Goal: Information Seeking & Learning: Learn about a topic

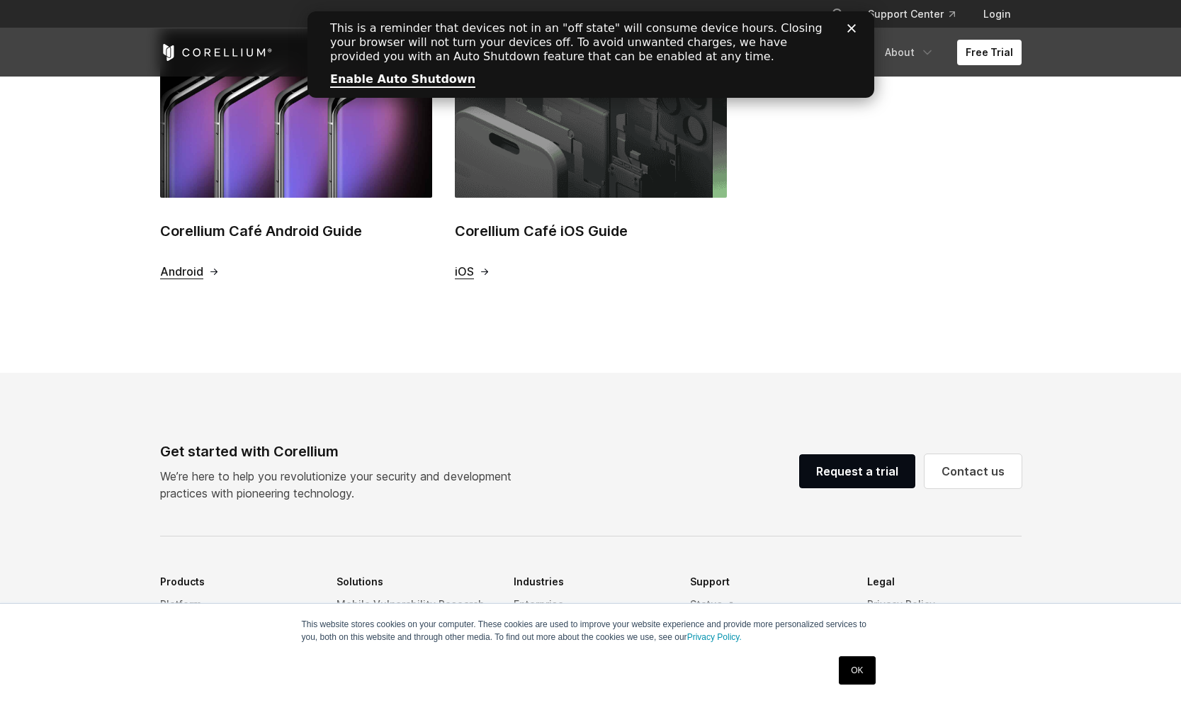
scroll to position [582, 0]
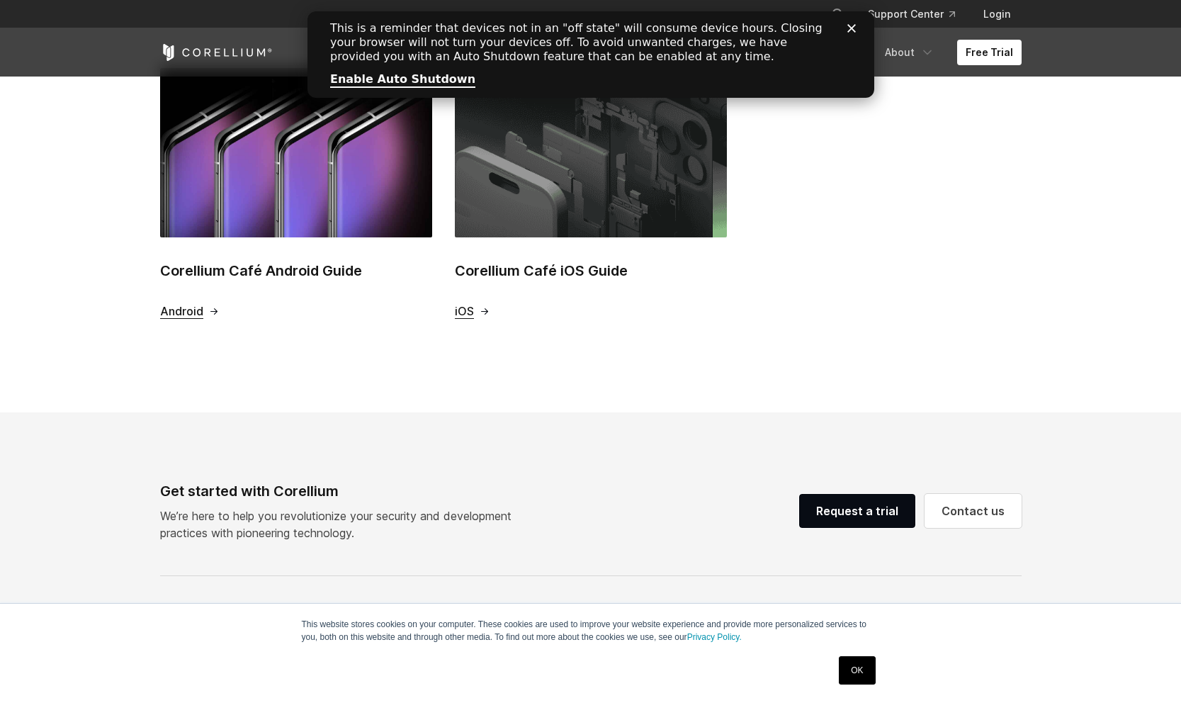
click at [182, 310] on span "Android" at bounding box center [181, 311] width 43 height 15
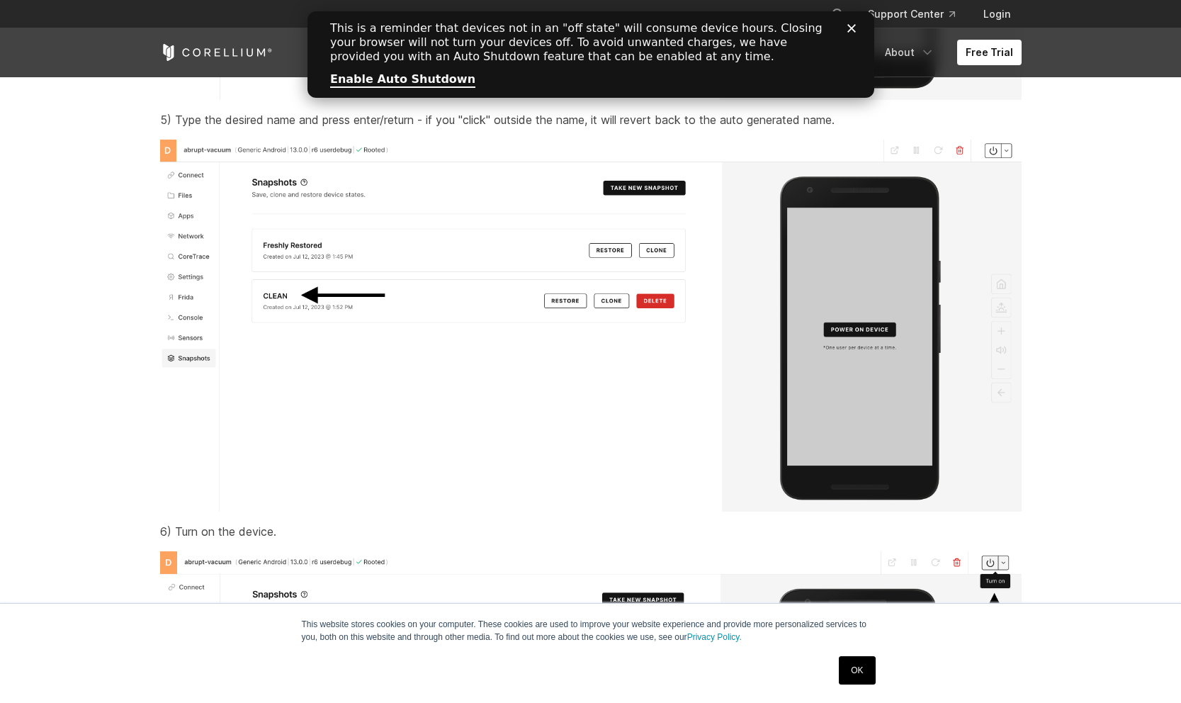
scroll to position [6122, 0]
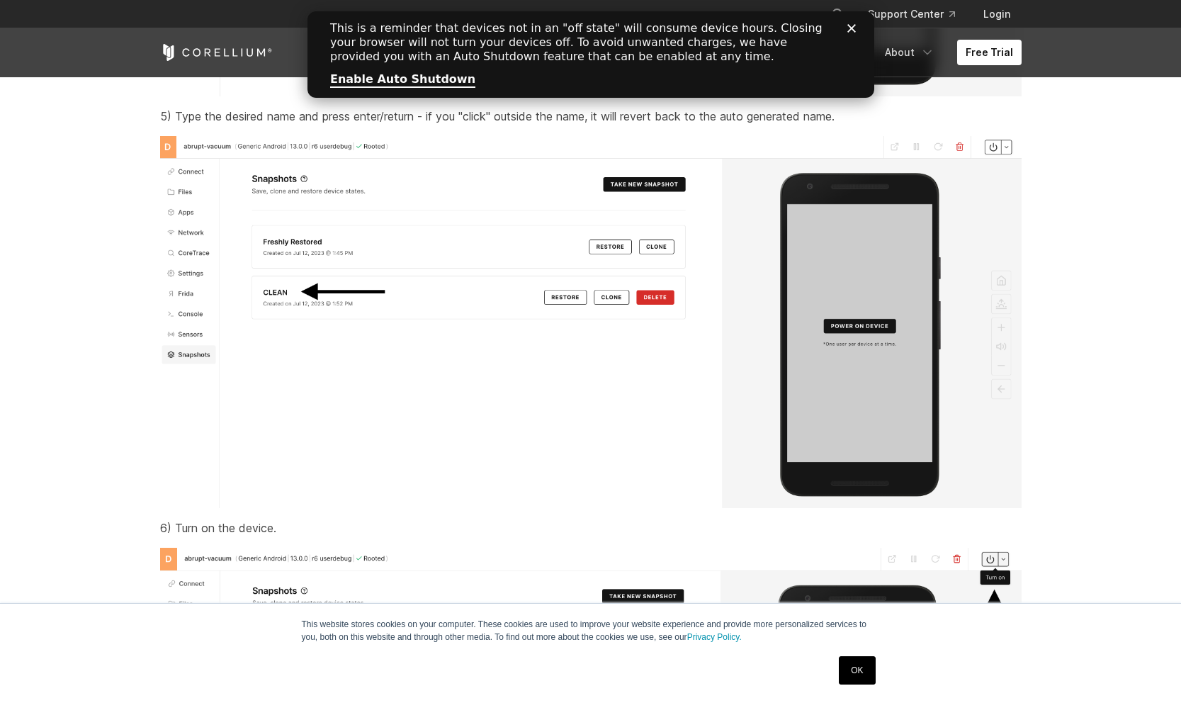
click at [527, 508] on img at bounding box center [590, 322] width 861 height 372
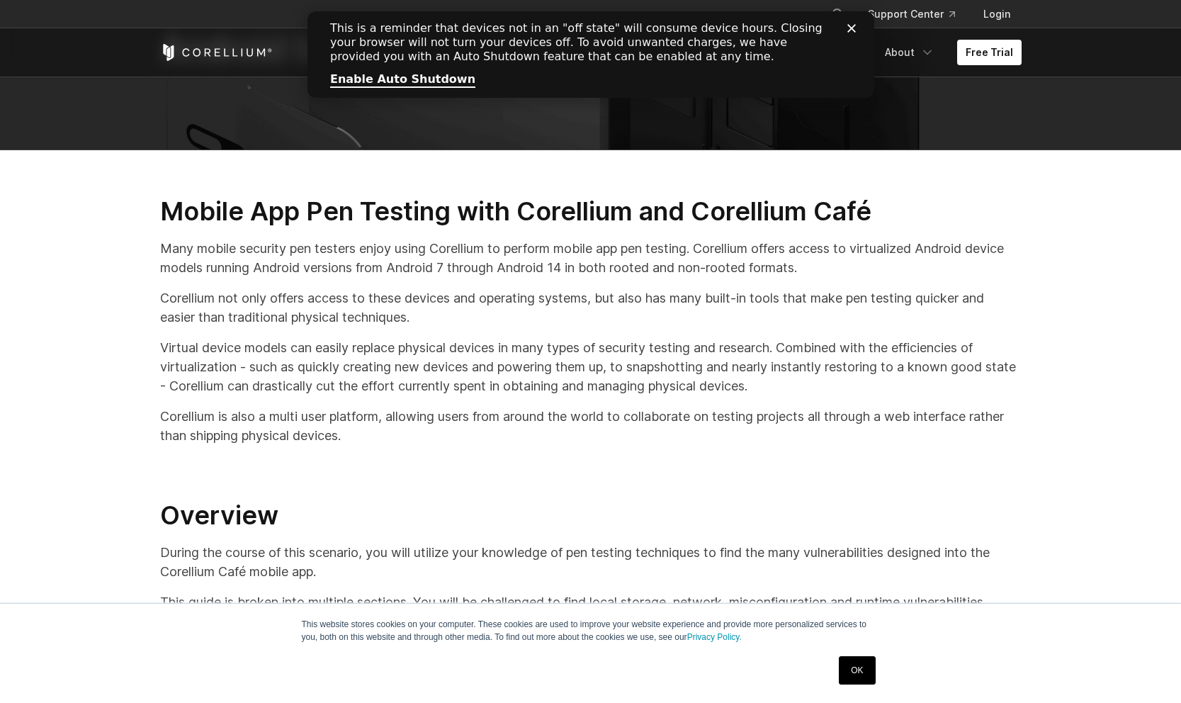
scroll to position [163, 0]
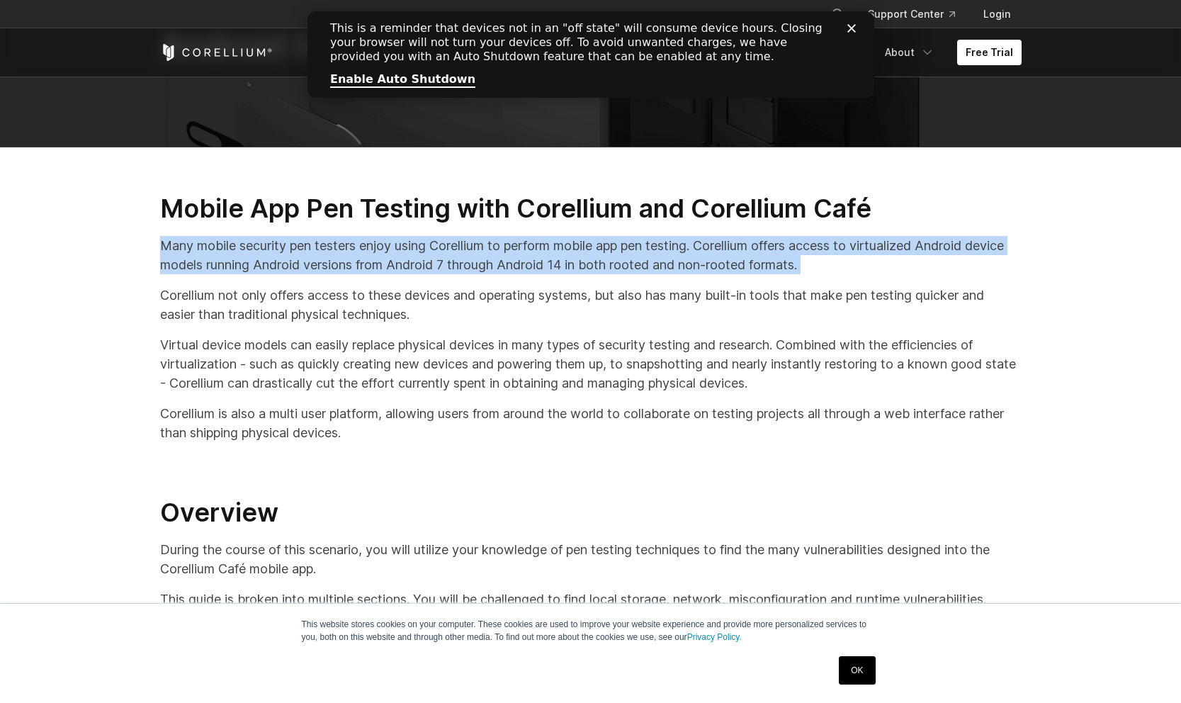
drag, startPoint x: 376, startPoint y: 234, endPoint x: 672, endPoint y: 284, distance: 300.2
click at [672, 284] on div "Mobile App Pen Testing with Corellium and Corellium Café Many mobile security p…" at bounding box center [591, 689] width 890 height 993
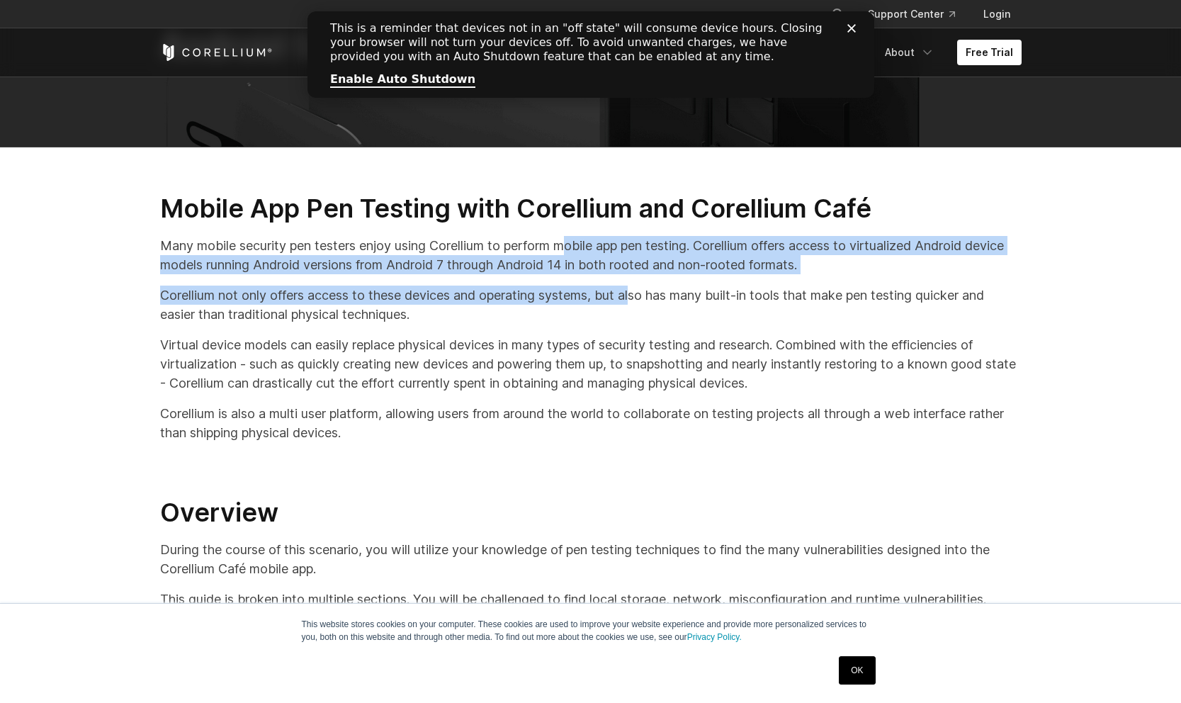
drag, startPoint x: 641, startPoint y: 286, endPoint x: 572, endPoint y: 248, distance: 79.3
click at [572, 248] on div "Mobile App Pen Testing with Corellium and Corellium Café Many mobile security p…" at bounding box center [591, 689] width 890 height 993
click at [572, 248] on p "Many mobile security pen testers enjoy using Corellium to perform mobile app pe…" at bounding box center [590, 255] width 861 height 38
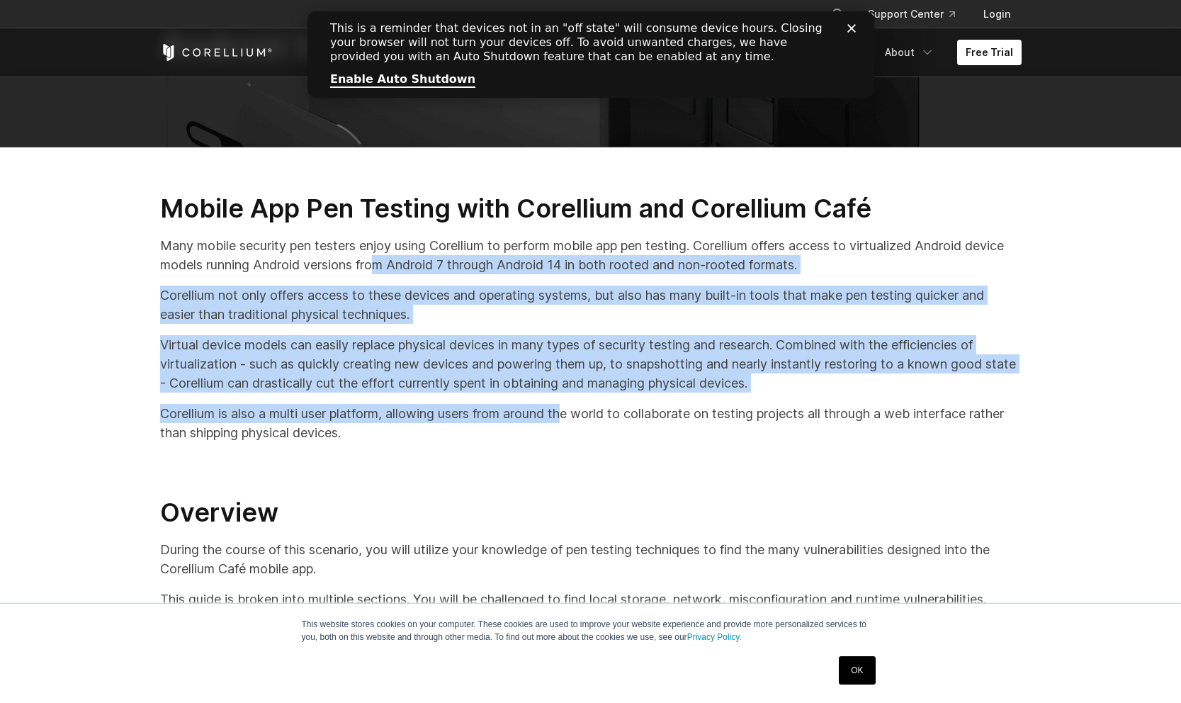
drag, startPoint x: 425, startPoint y: 266, endPoint x: 567, endPoint y: 421, distance: 210.1
click at [567, 419] on div "Mobile App Pen Testing with Corellium and Corellium Café Many mobile security p…" at bounding box center [591, 689] width 890 height 993
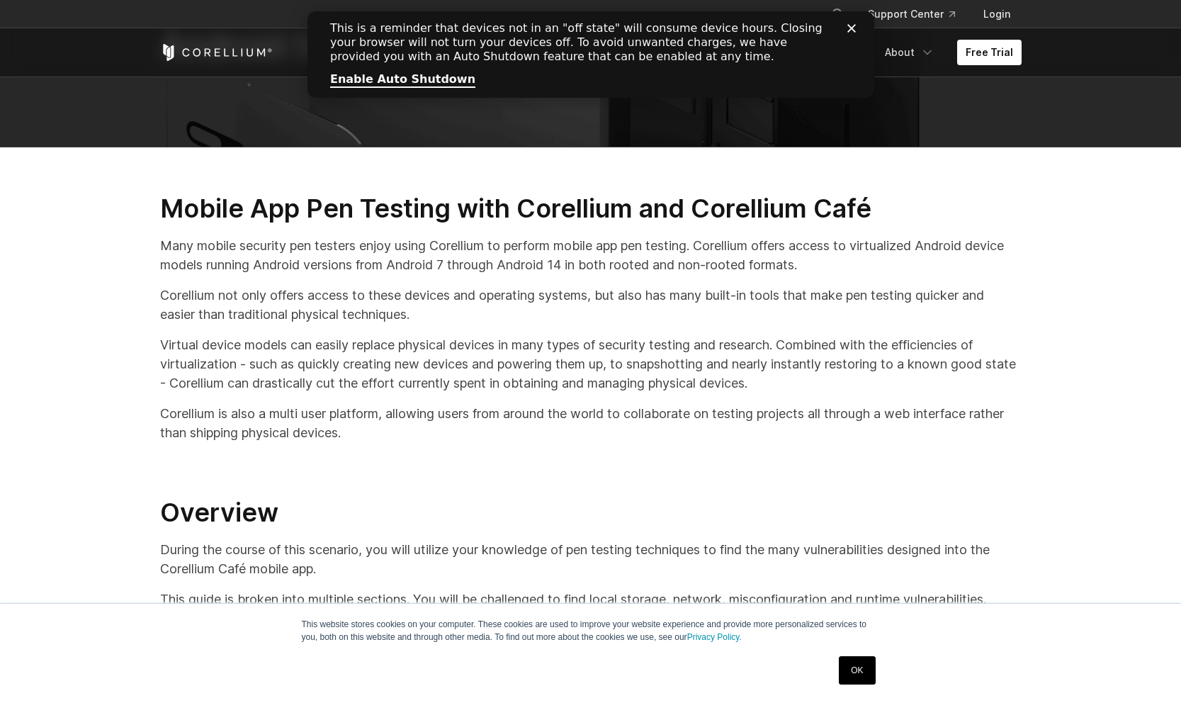
click at [563, 450] on div "Mobile App Pen Testing with Corellium and Corellium Café Many mobile security p…" at bounding box center [591, 689] width 890 height 993
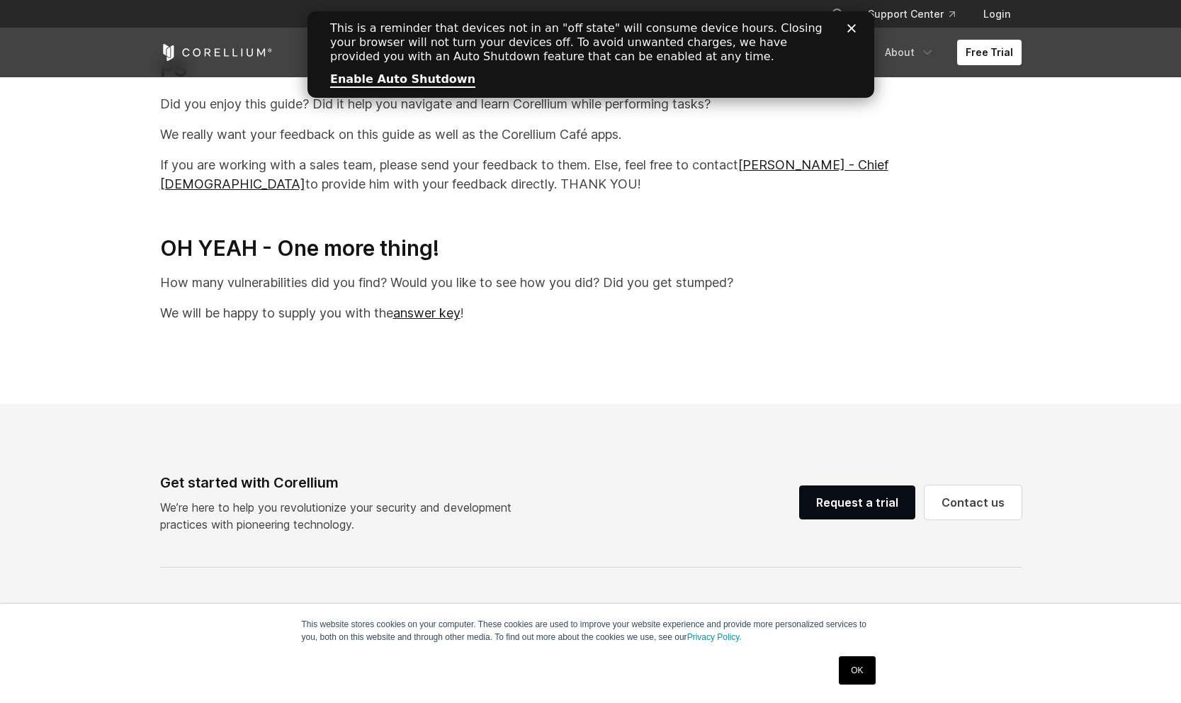
scroll to position [28797, 0]
